Goal: Task Accomplishment & Management: Use online tool/utility

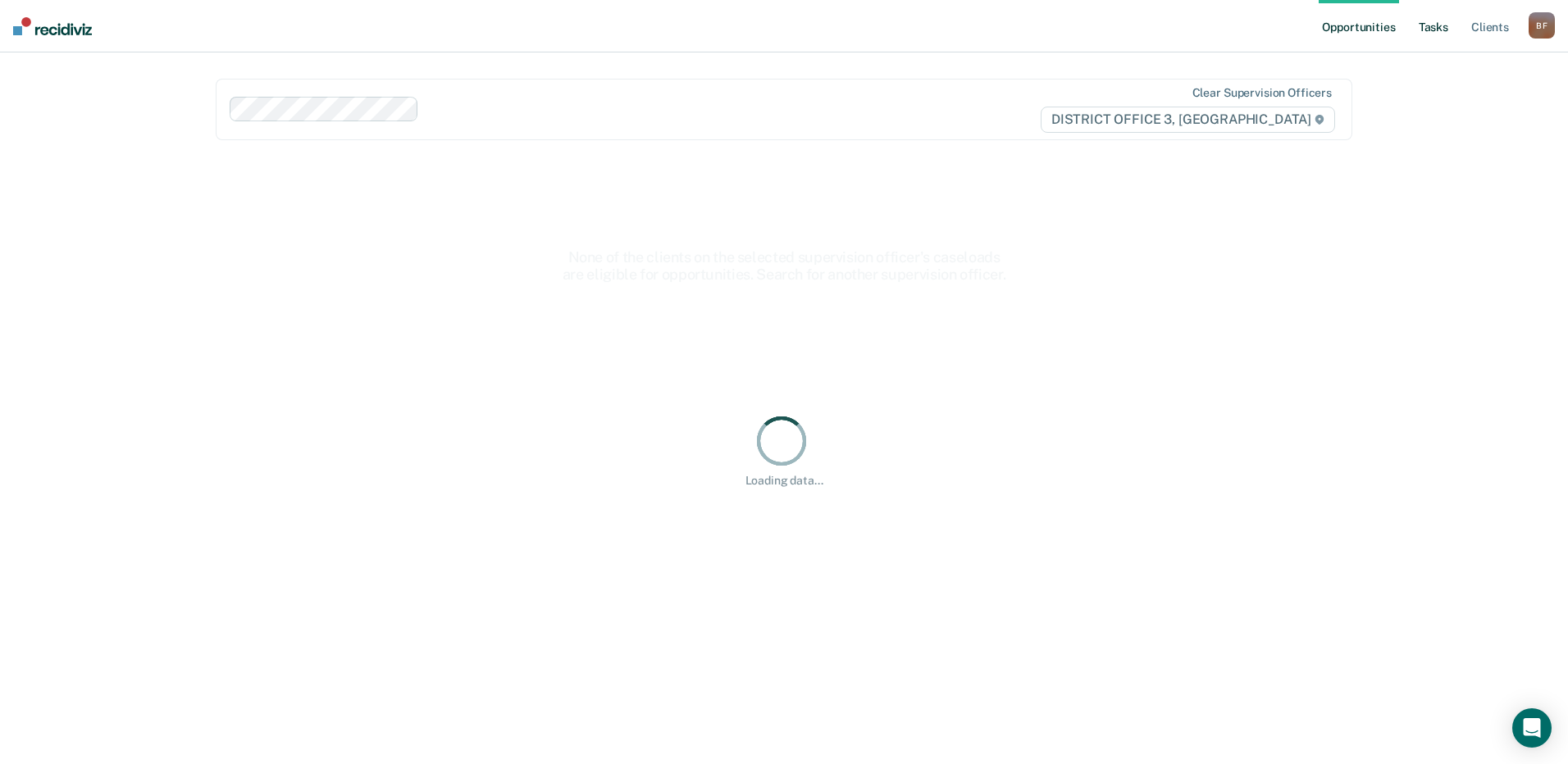
click at [1428, 32] on link "Tasks" at bounding box center [1434, 26] width 37 height 52
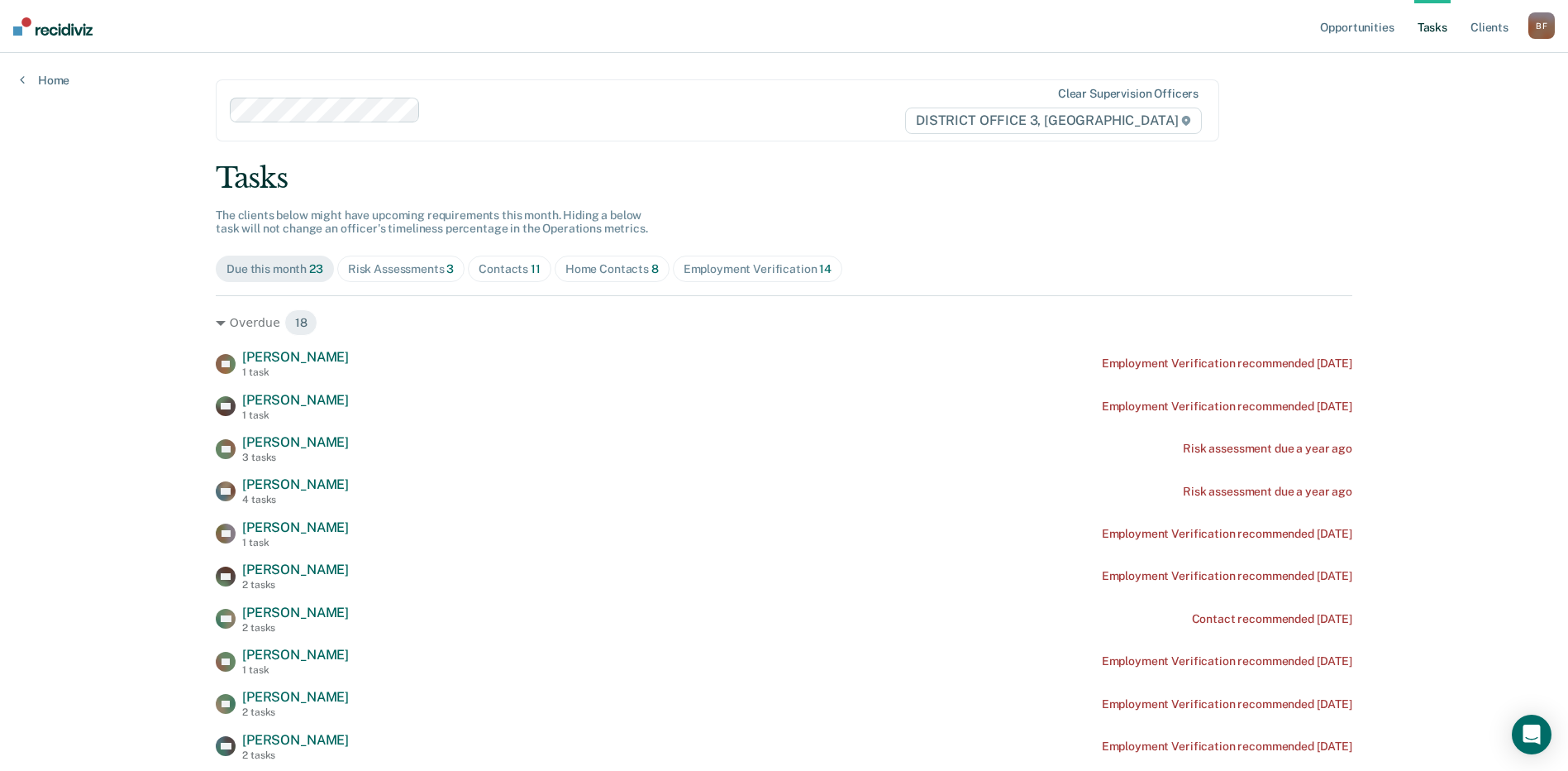
click at [435, 265] on div "Risk Assessments 3" at bounding box center [401, 269] width 107 height 14
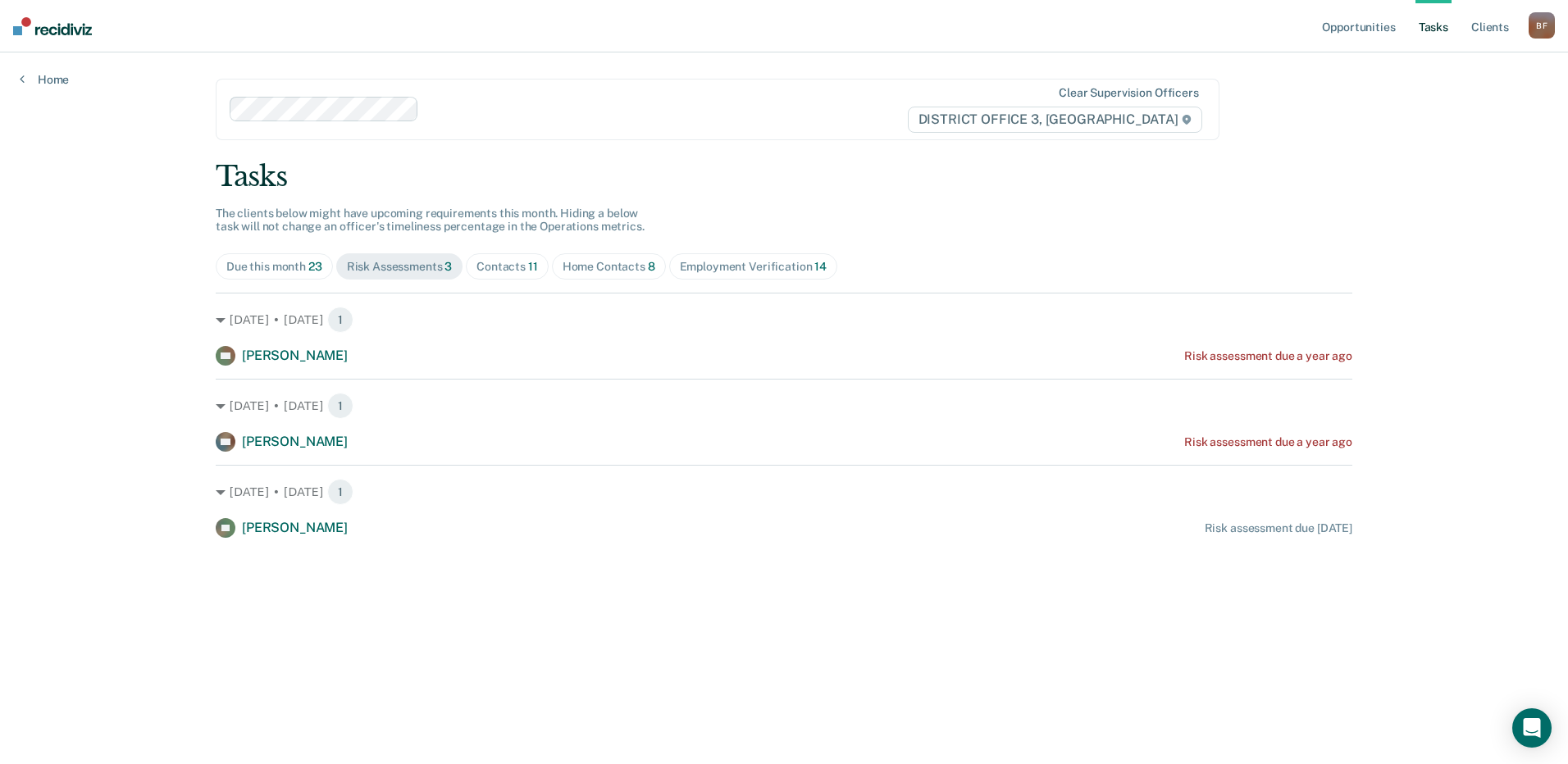
click at [578, 270] on div "Home Contacts 8" at bounding box center [608, 267] width 92 height 14
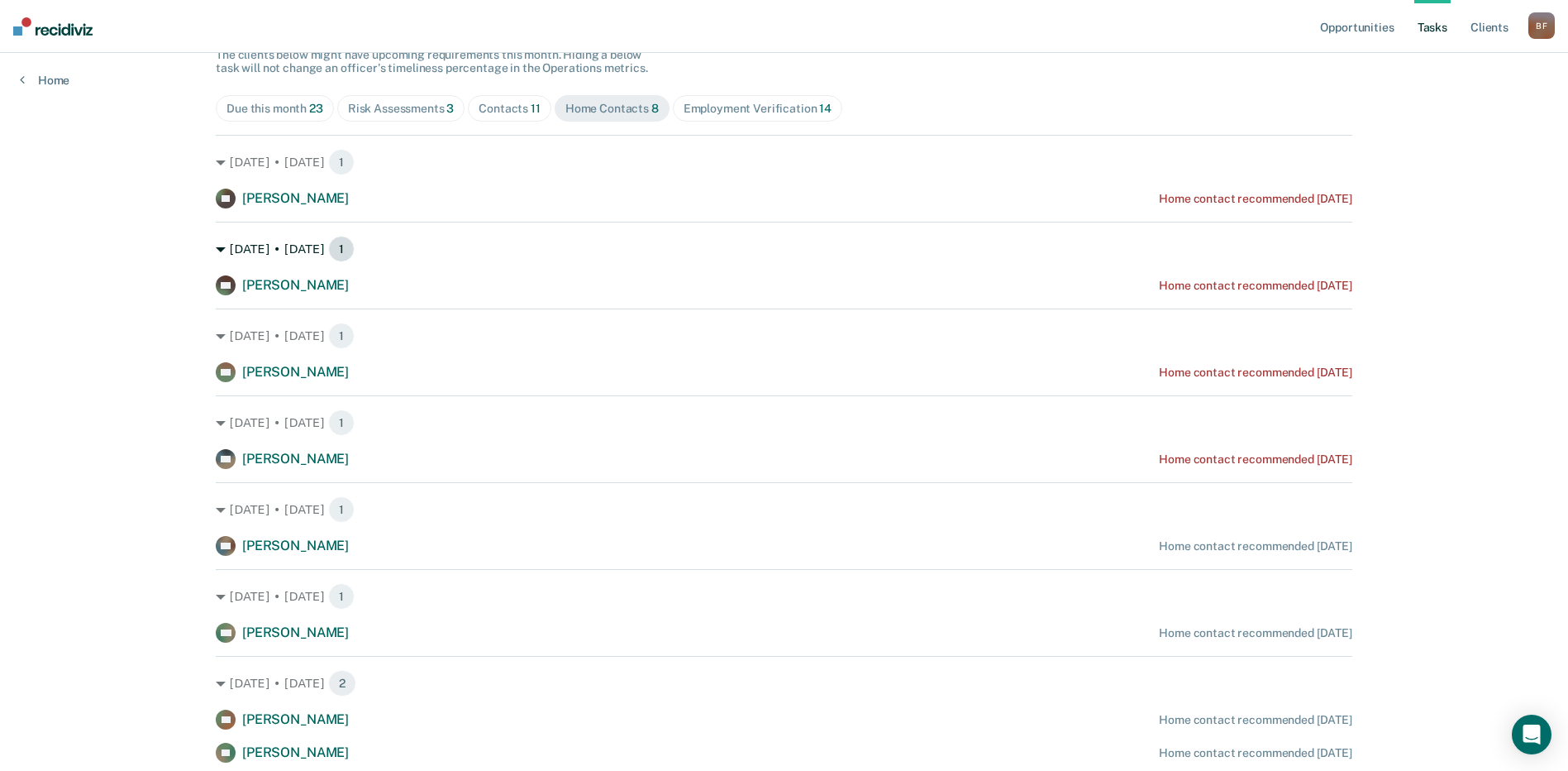
scroll to position [135, 0]
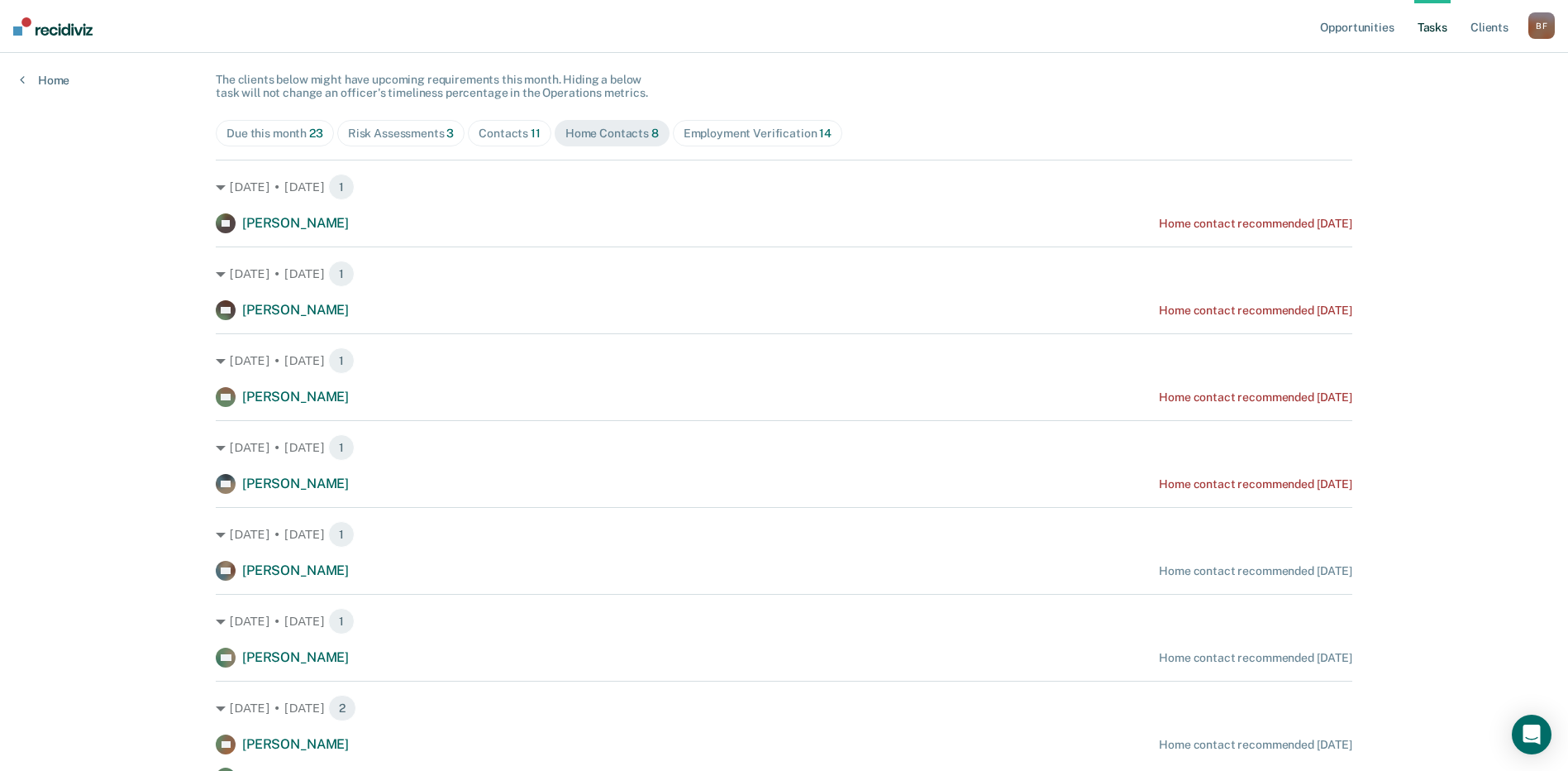
click at [513, 130] on div "Contacts 11" at bounding box center [509, 133] width 62 height 14
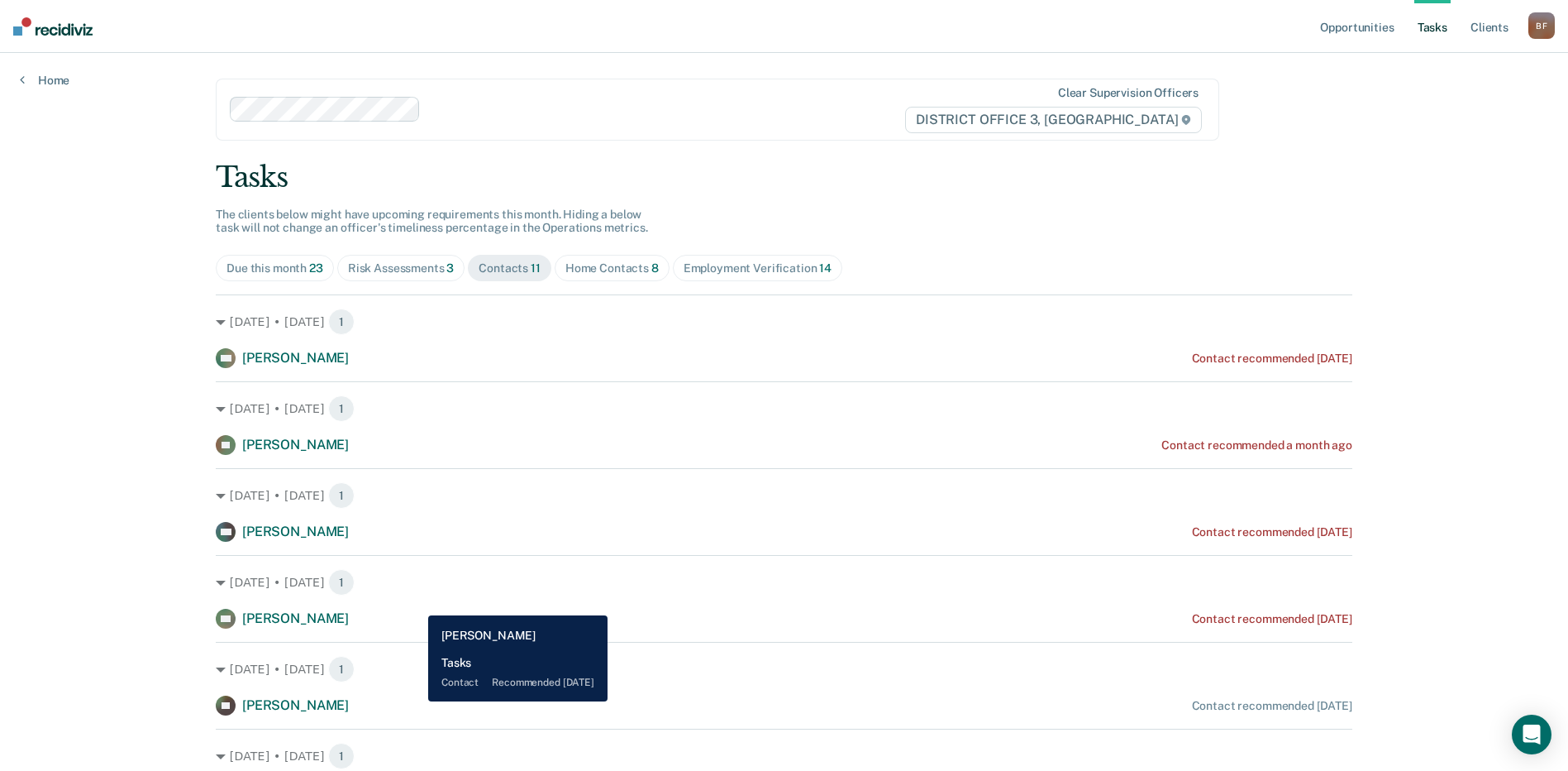
scroll to position [0, 0]
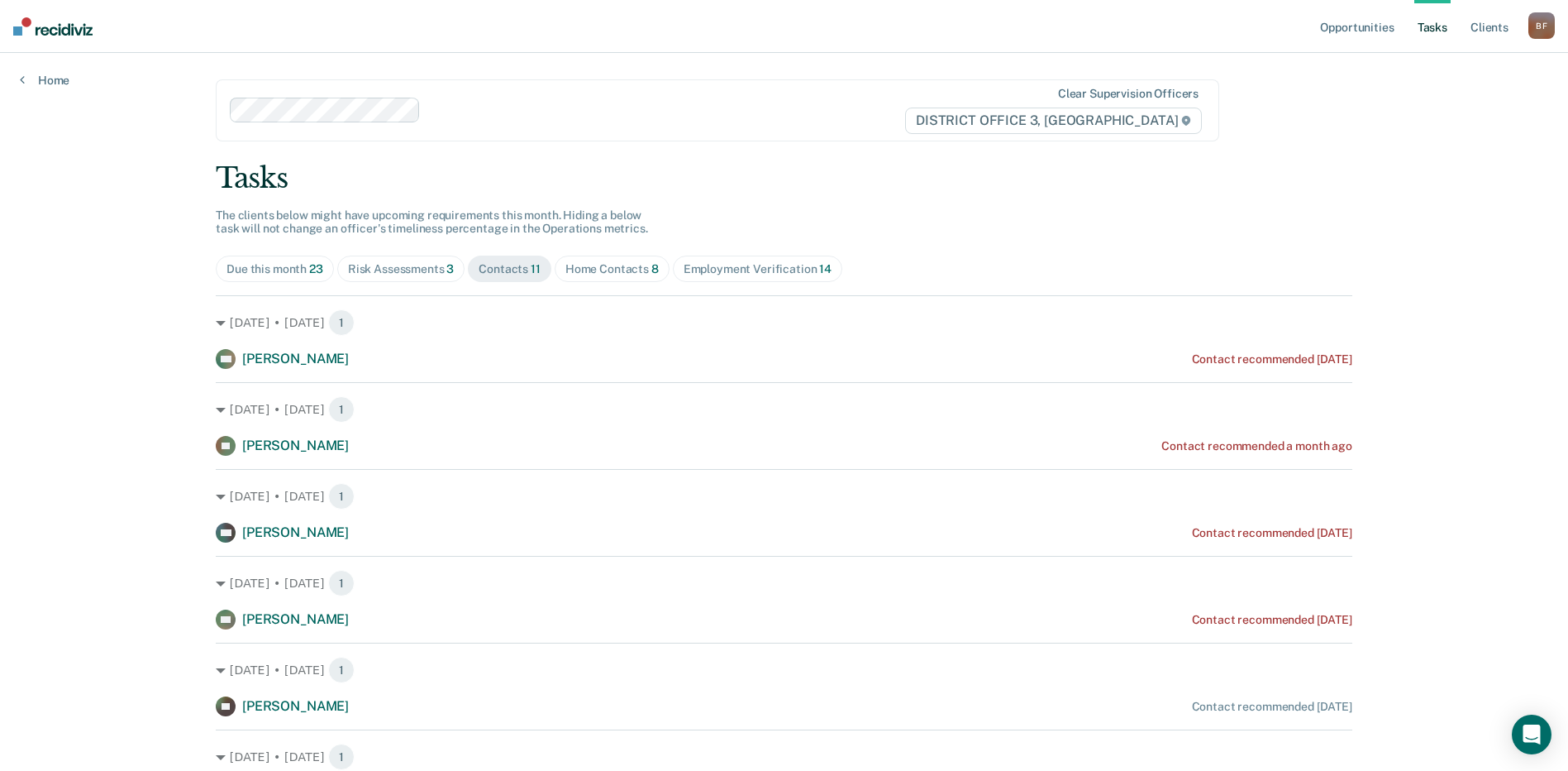
click at [1537, 22] on div "B F" at bounding box center [1541, 25] width 27 height 27
click at [1444, 106] on link "Log Out" at bounding box center [1475, 108] width 134 height 14
